Goal: Check status: Check status

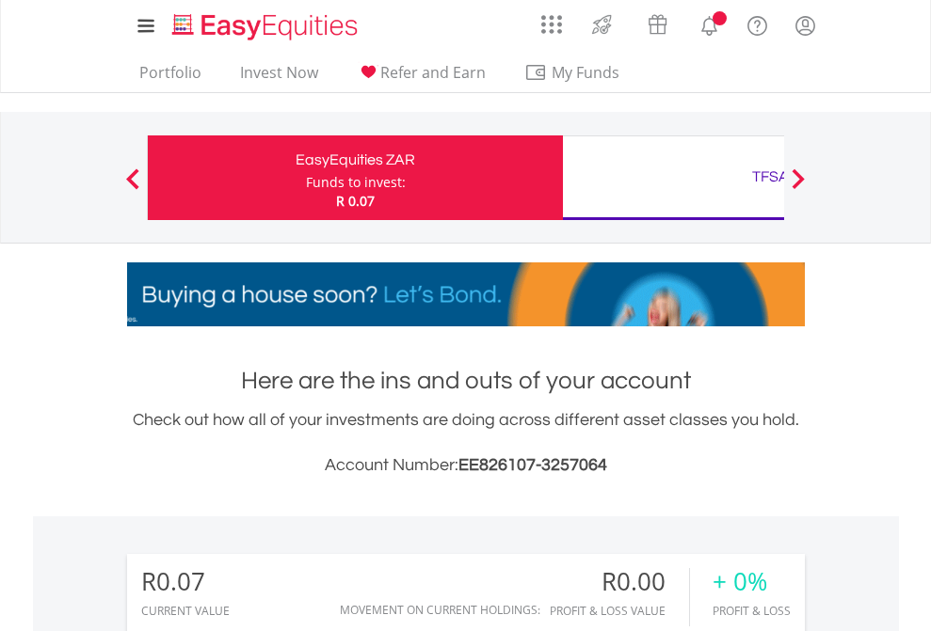
scroll to position [181, 295]
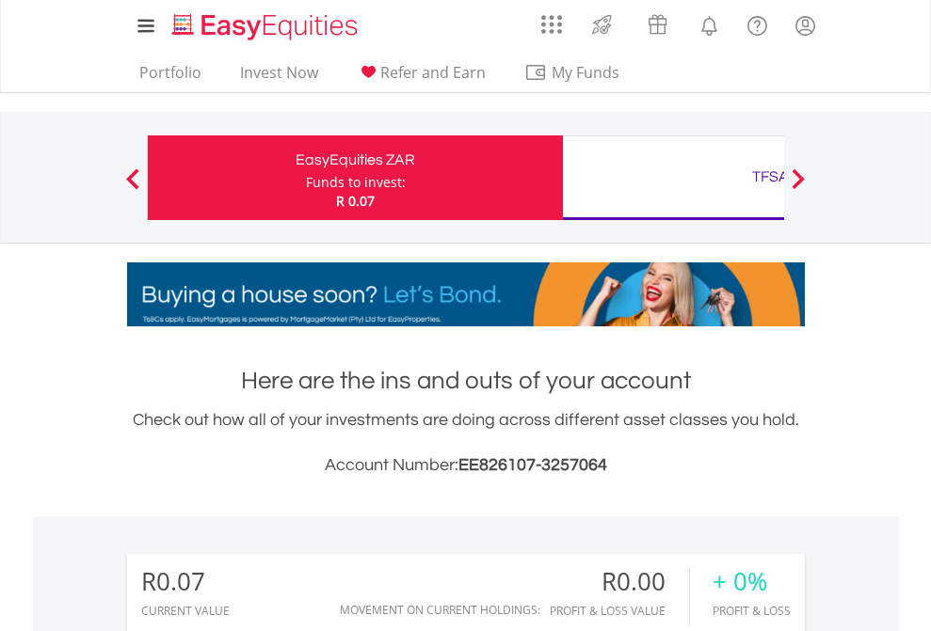
click at [306, 178] on div "Funds to invest:" at bounding box center [356, 182] width 100 height 19
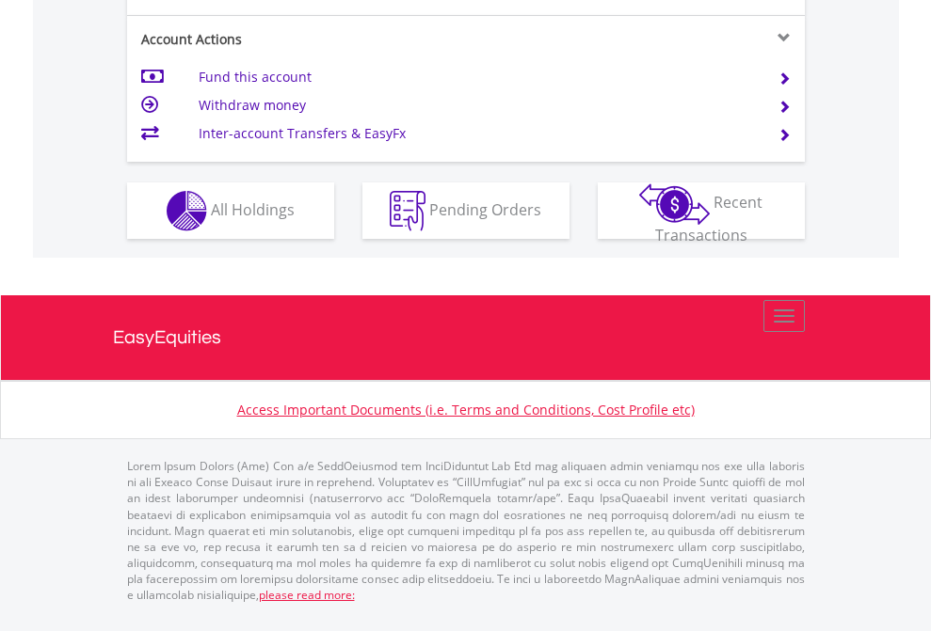
scroll to position [1842, 0]
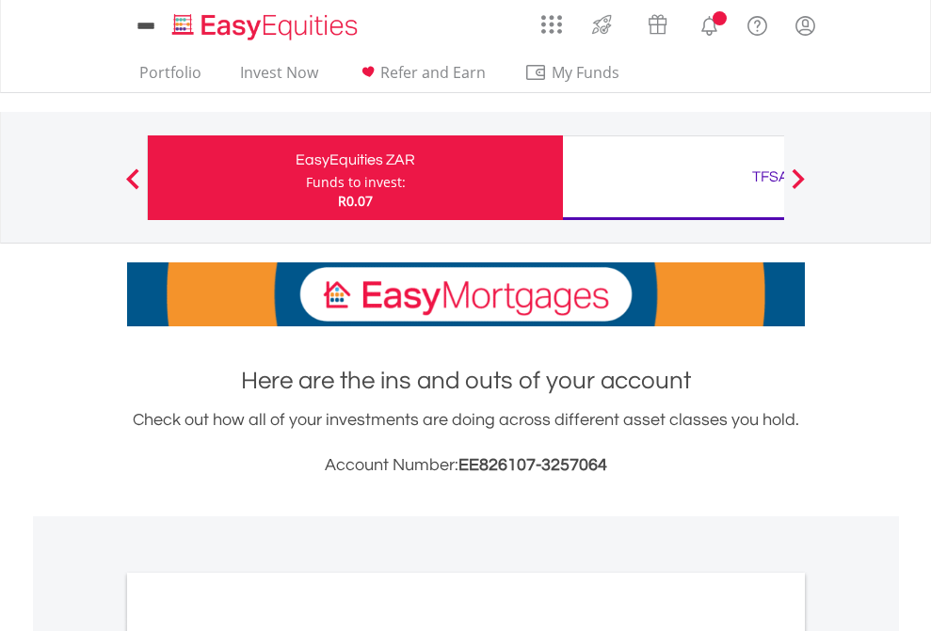
scroll to position [1131, 0]
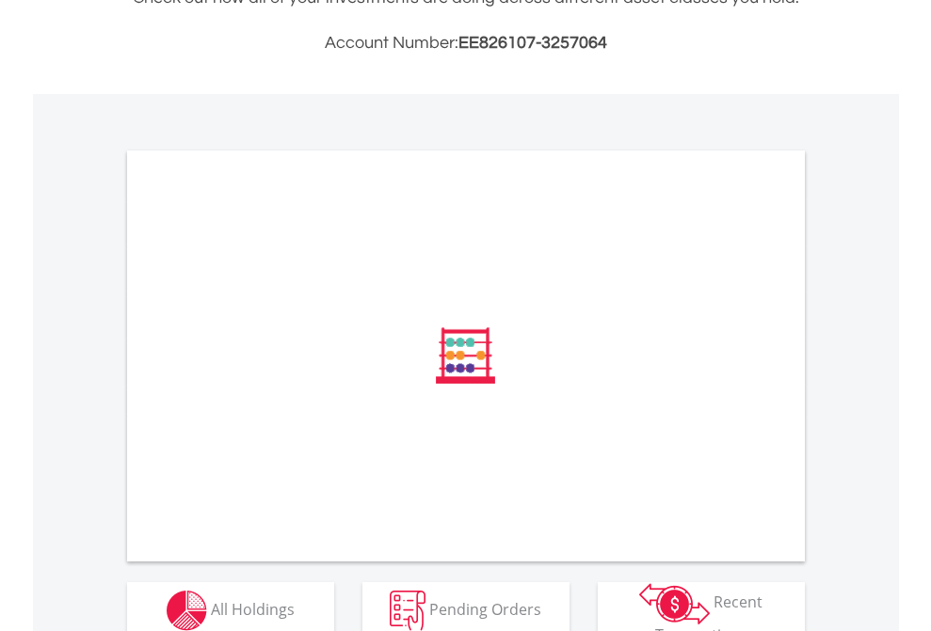
click at [211, 603] on span "All Holdings" at bounding box center [253, 608] width 84 height 21
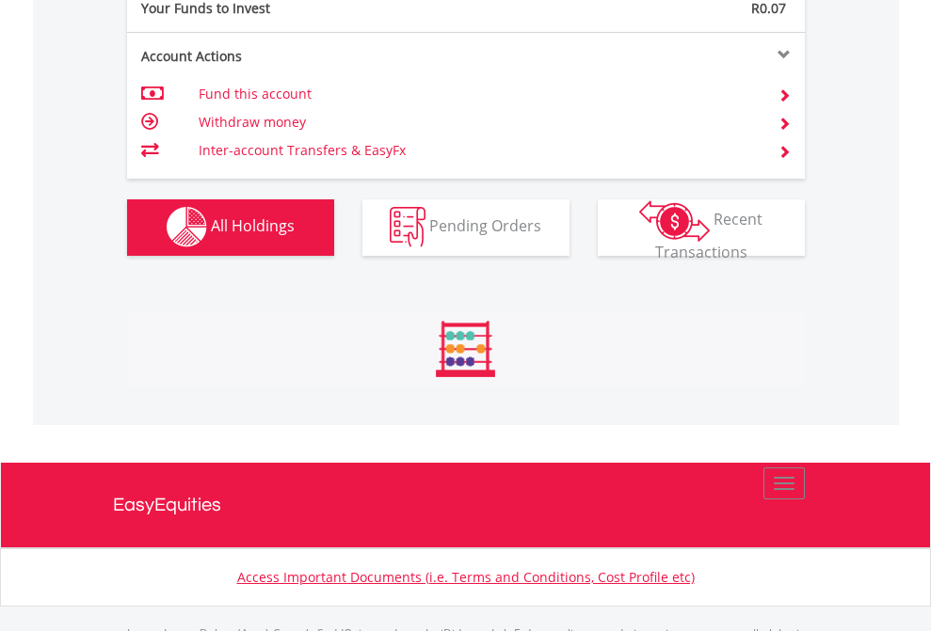
scroll to position [1863, 0]
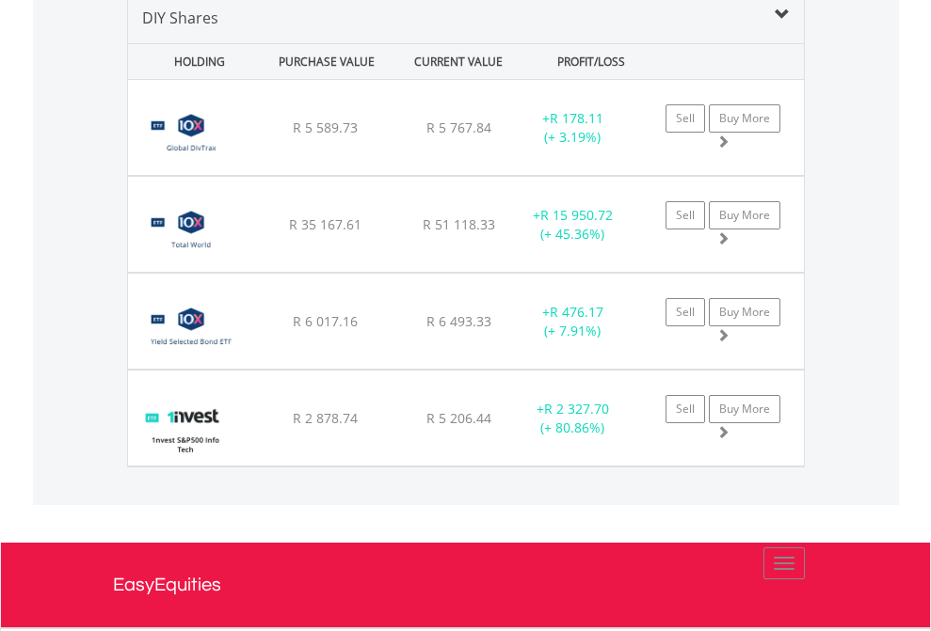
scroll to position [1819, 0]
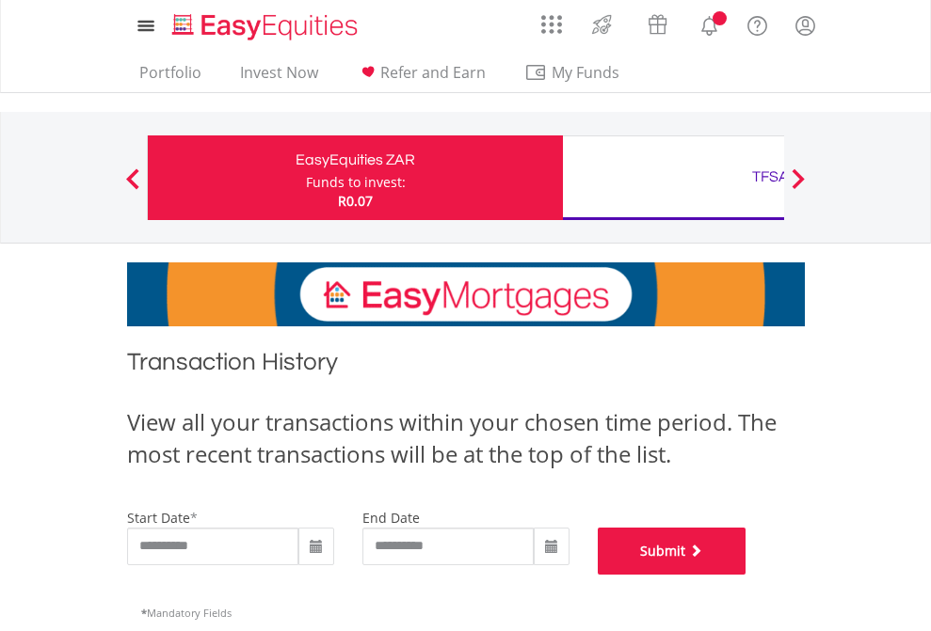
click at [746, 575] on button "Submit" at bounding box center [672, 551] width 149 height 47
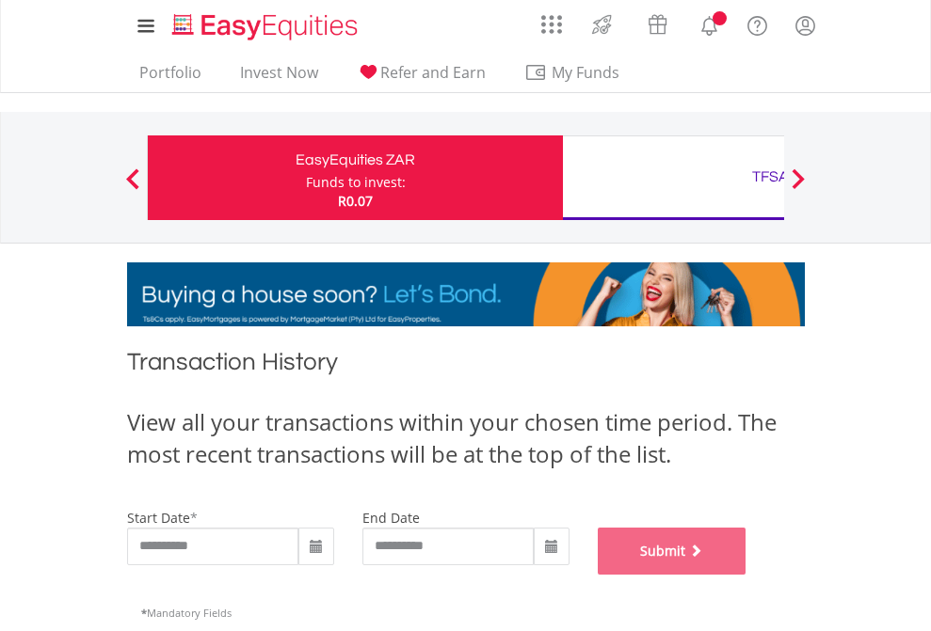
scroll to position [763, 0]
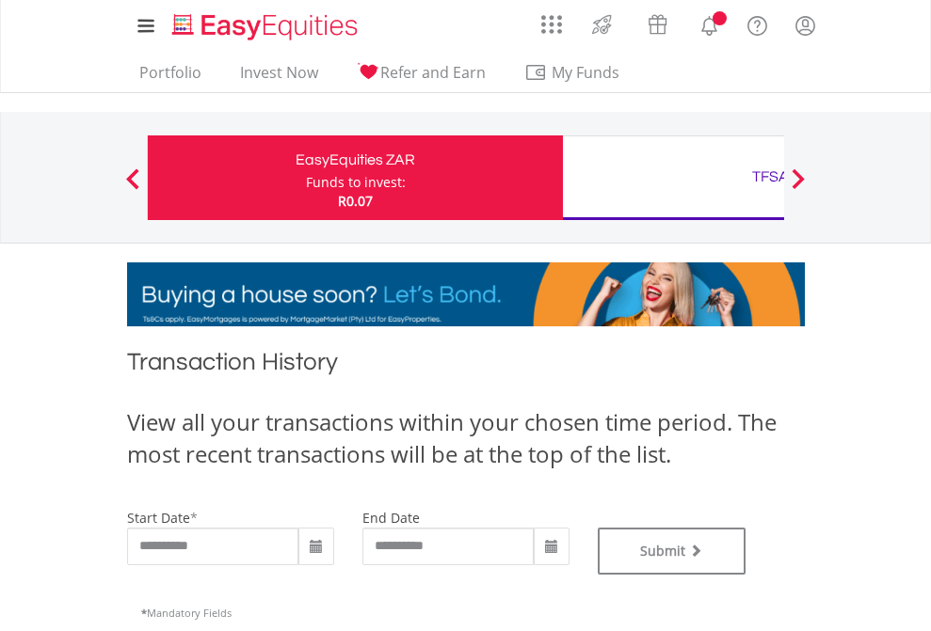
click at [673, 178] on div "TFSA" at bounding box center [770, 177] width 392 height 26
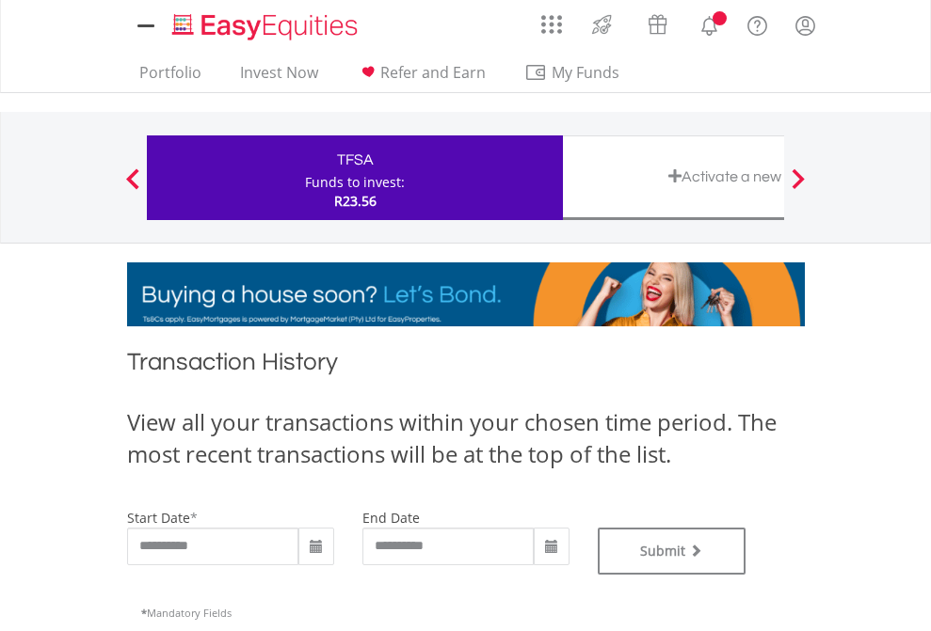
type input "**********"
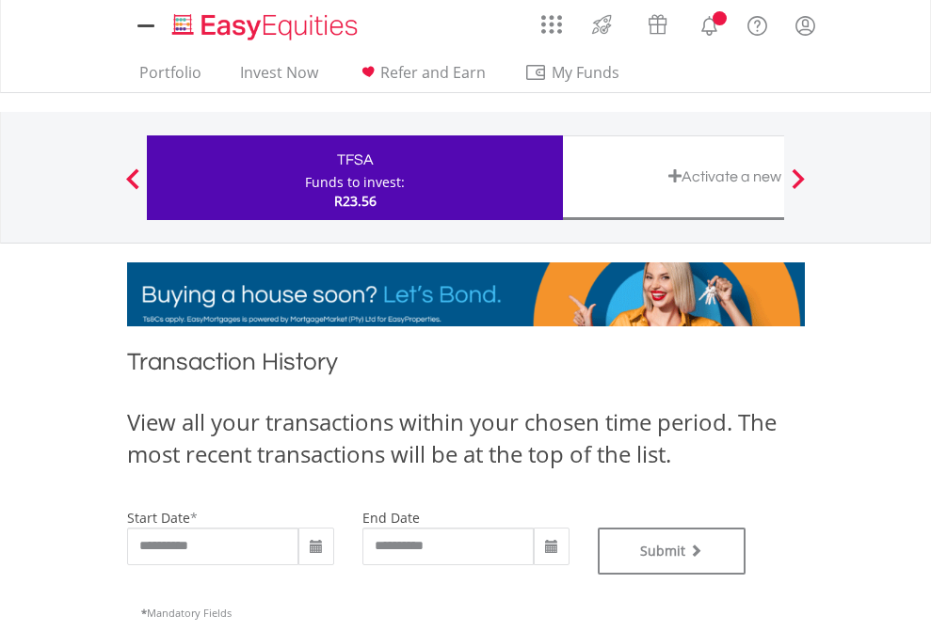
type input "**********"
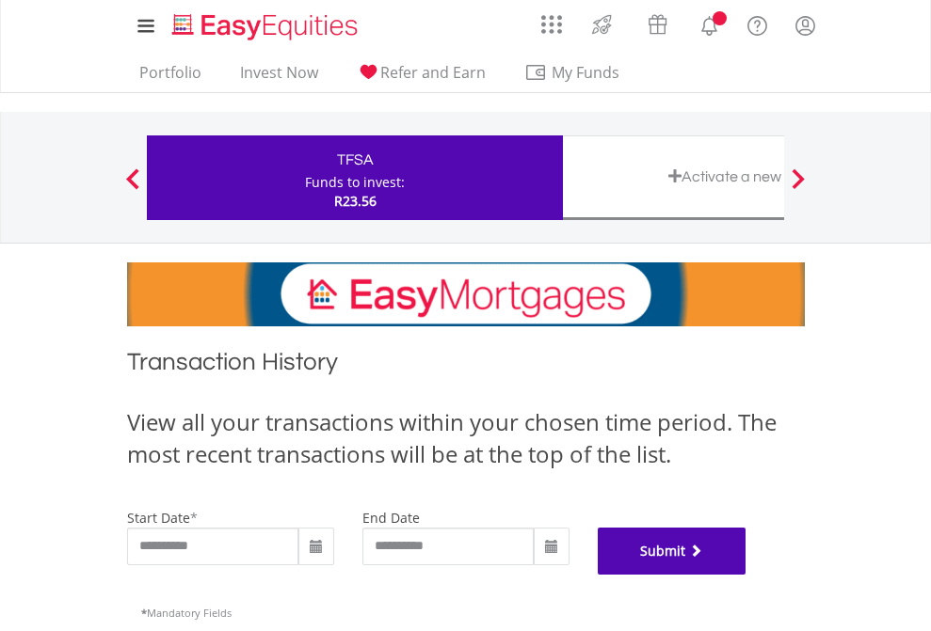
click at [746, 575] on button "Submit" at bounding box center [672, 551] width 149 height 47
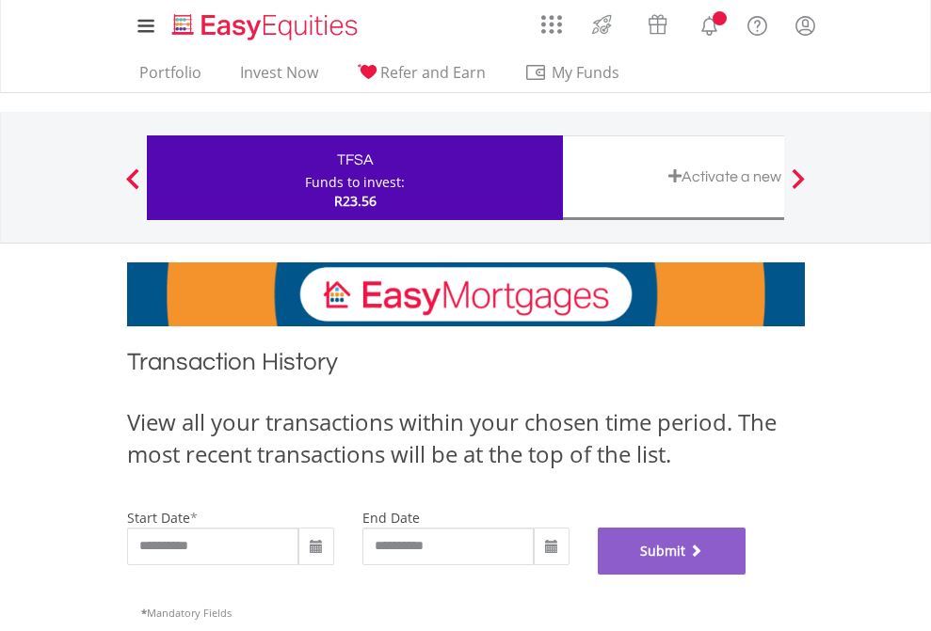
scroll to position [763, 0]
